Goal: Information Seeking & Learning: Learn about a topic

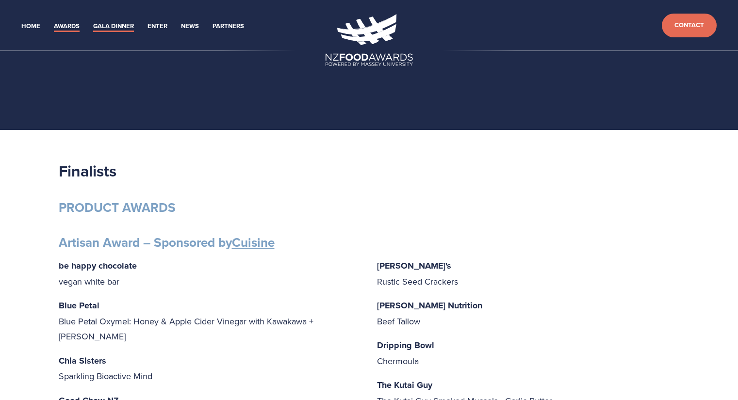
click at [111, 25] on link "Gala Dinner" at bounding box center [113, 26] width 41 height 11
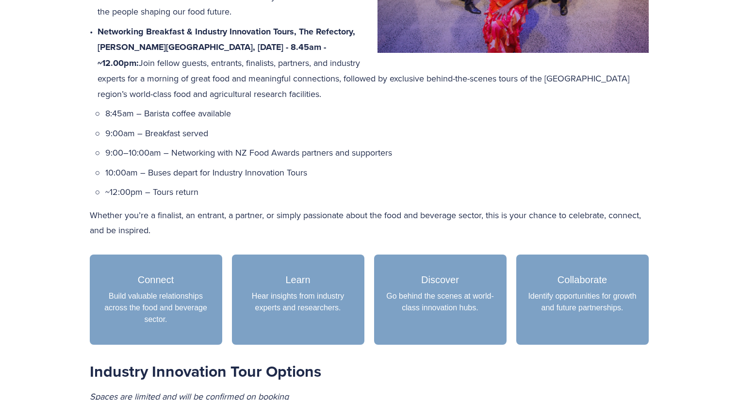
scroll to position [679, 0]
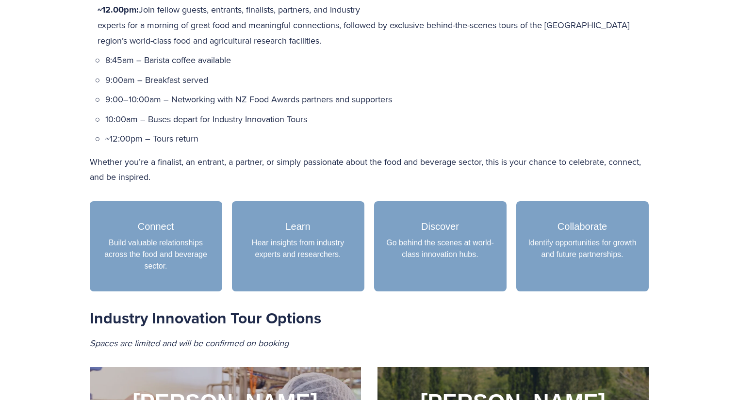
drag, startPoint x: 290, startPoint y: 162, endPoint x: 451, endPoint y: 84, distance: 178.8
click at [451, 84] on p "9:00am – Breakfast served" at bounding box center [376, 80] width 543 height 16
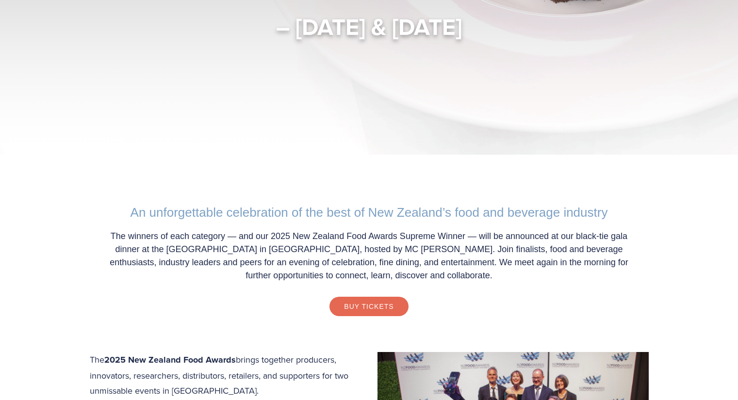
scroll to position [0, 0]
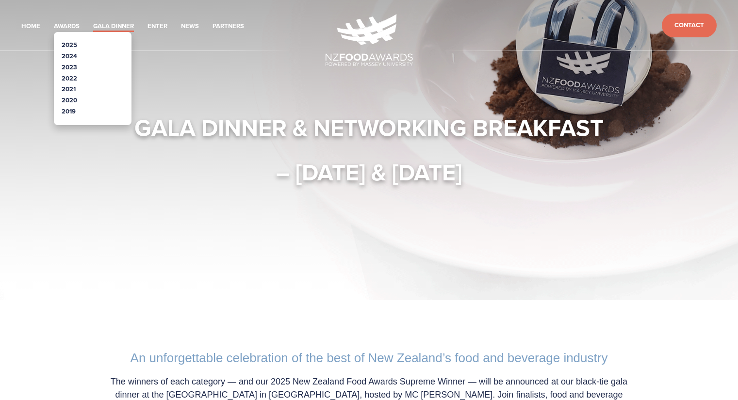
click at [58, 20] on li "Awards 2025 2024 2023 2022" at bounding box center [67, 25] width 26 height 14
click at [61, 26] on link "Awards" at bounding box center [67, 26] width 26 height 11
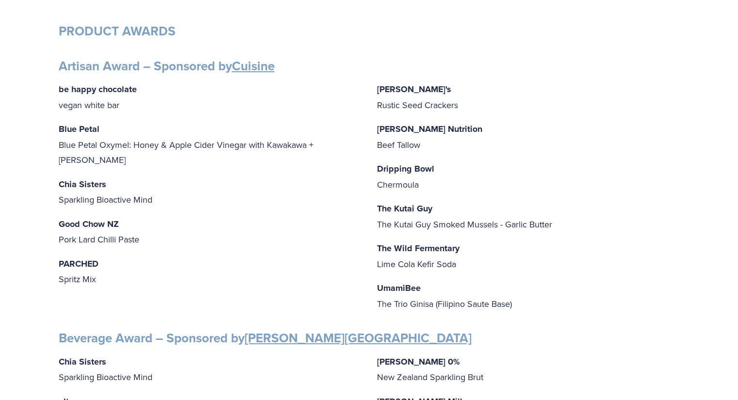
scroll to position [194, 0]
